Goal: Find specific page/section: Find specific page/section

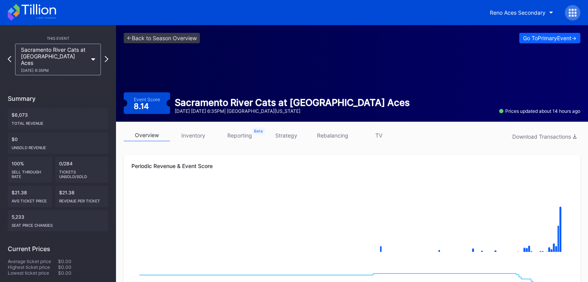
click at [35, 15] on icon at bounding box center [32, 12] width 48 height 17
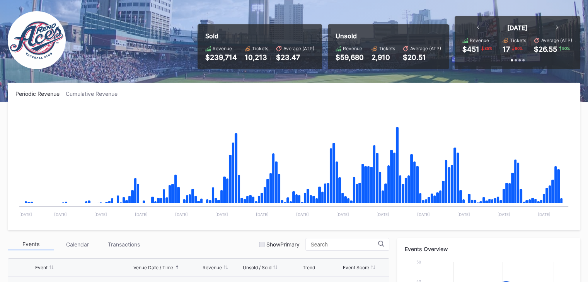
scroll to position [1655, 0]
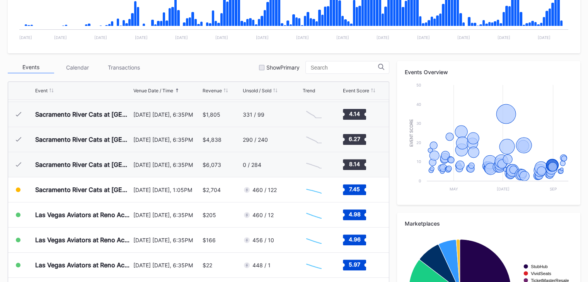
scroll to position [226, 0]
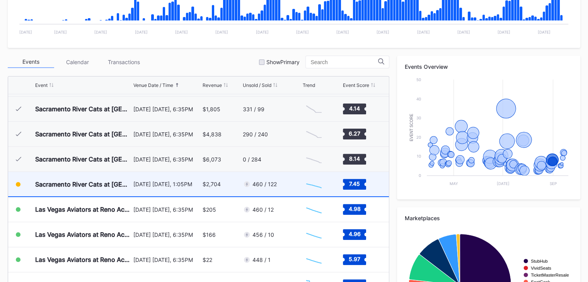
click at [287, 187] on div "460 / 122" at bounding box center [272, 184] width 58 height 24
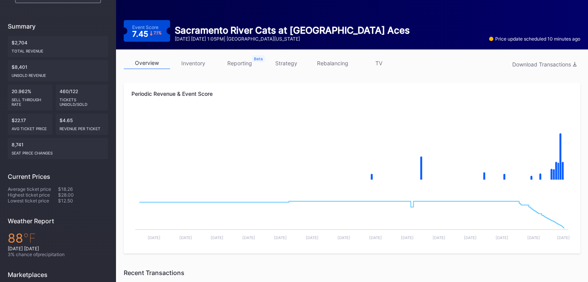
scroll to position [38, 0]
